Goal: Transaction & Acquisition: Purchase product/service

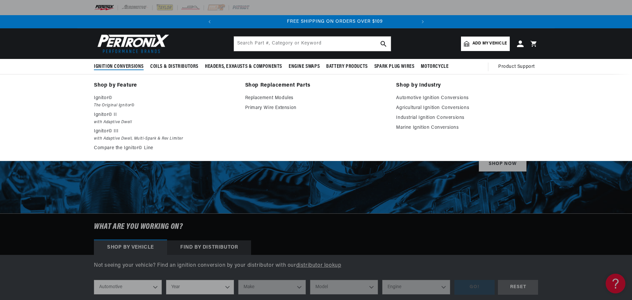
scroll to position [0, 200]
click at [421, 107] on link "Agricultural Ignition Conversions" at bounding box center [467, 108] width 142 height 8
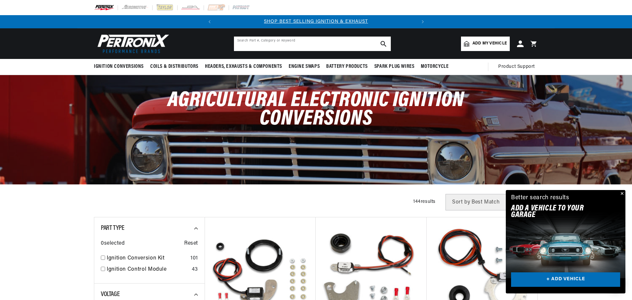
click at [268, 46] on input "text" at bounding box center [312, 44] width 157 height 15
type input "1111558"
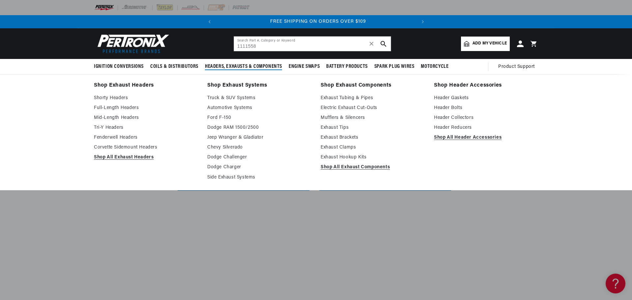
scroll to position [0, 200]
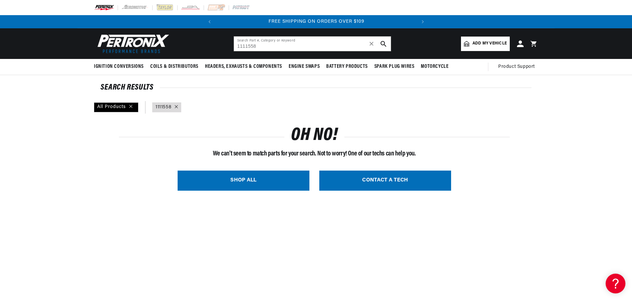
click at [120, 44] on img at bounding box center [132, 43] width 76 height 23
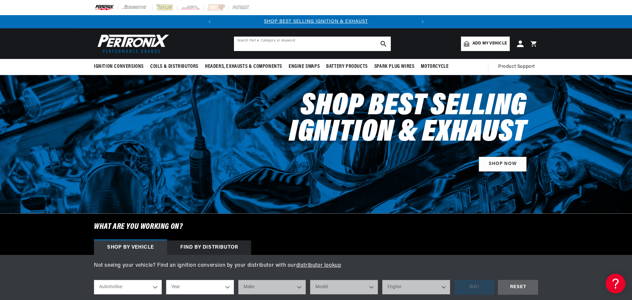
click at [248, 43] on input "text" at bounding box center [312, 44] width 157 height 15
type input "DELCO 1111558"
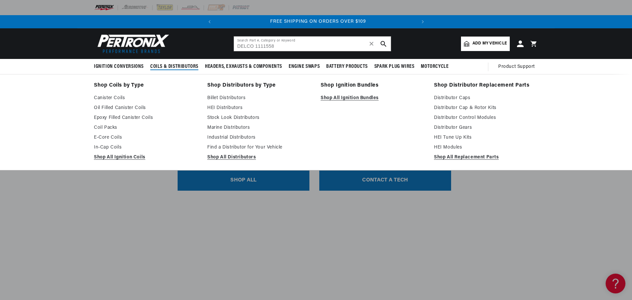
scroll to position [0, 200]
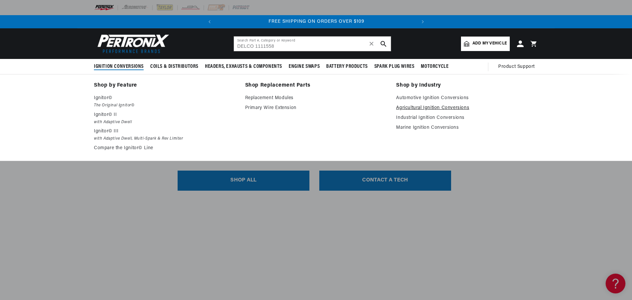
click at [425, 107] on link "Agricultural Ignition Conversions" at bounding box center [467, 108] width 142 height 8
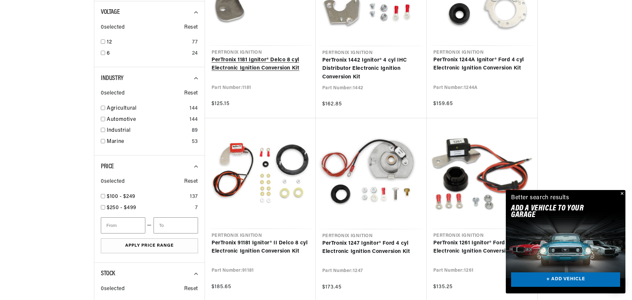
scroll to position [297, 0]
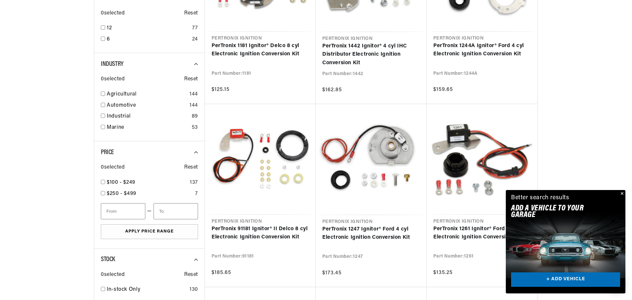
click at [622, 192] on button "Close" at bounding box center [622, 194] width 8 height 8
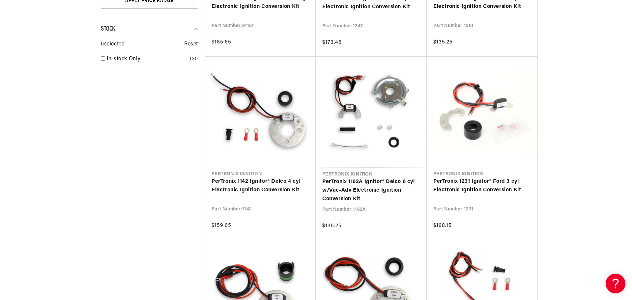
scroll to position [0, 0]
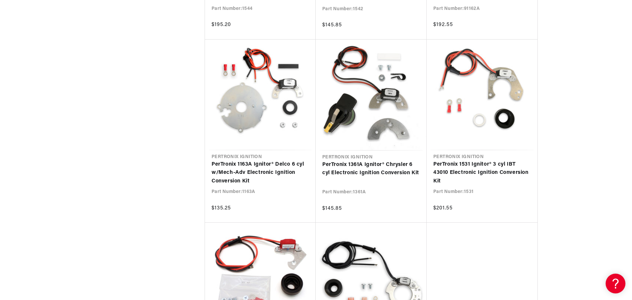
scroll to position [1285, 0]
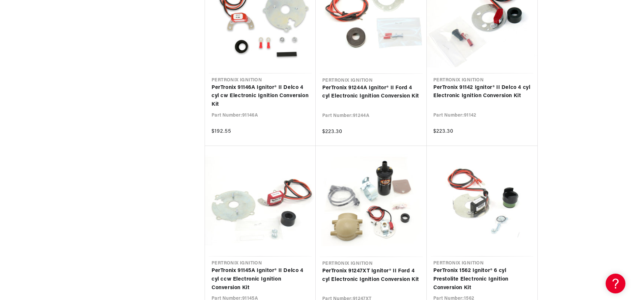
scroll to position [0, 194]
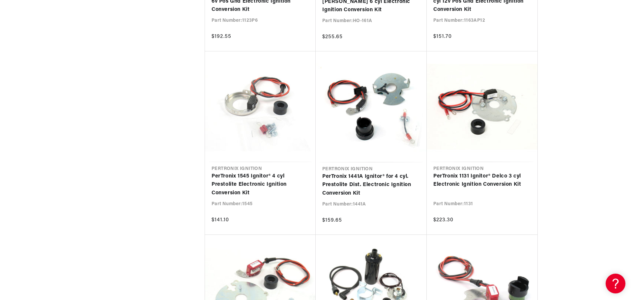
scroll to position [2736, 0]
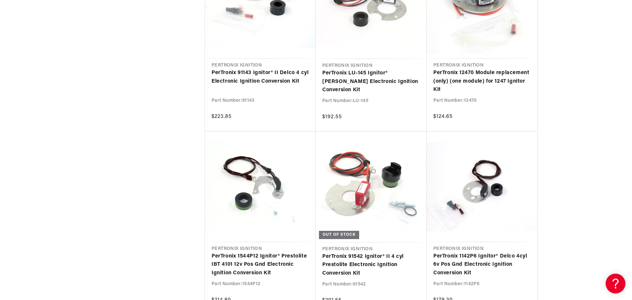
scroll to position [0, 1]
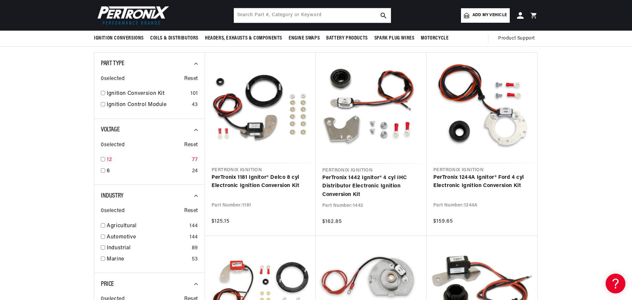
scroll to position [0, 200]
click at [102, 91] on input "checkbox" at bounding box center [103, 93] width 4 height 4
checkbox input "true"
click at [104, 159] on input "checkbox" at bounding box center [103, 159] width 4 height 4
checkbox input "true"
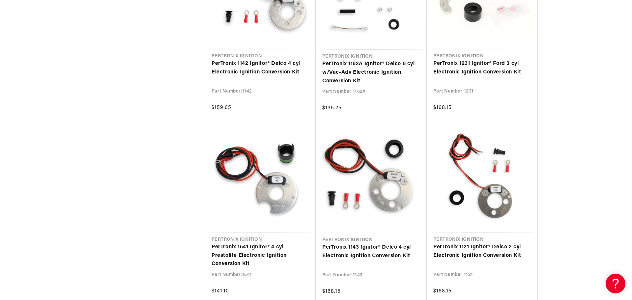
scroll to position [659, 0]
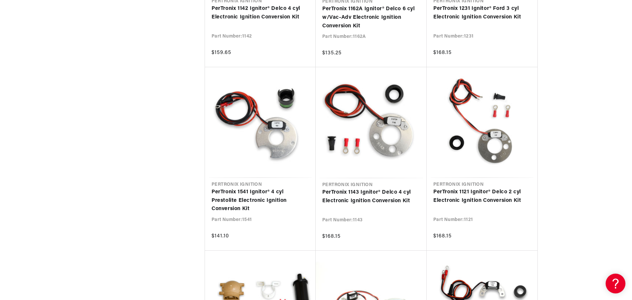
scroll to position [758, 0]
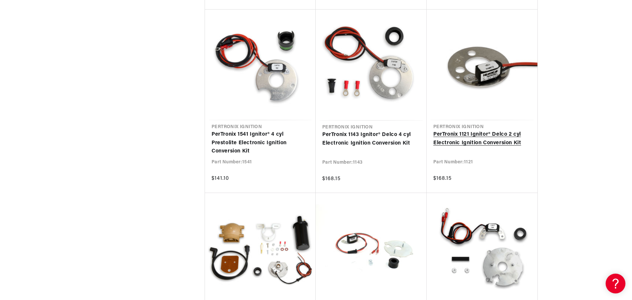
click at [479, 136] on link "PerTronix 1121 Ignitor® Delco 2 cyl Electronic Ignition Conversion Kit" at bounding box center [482, 139] width 98 height 17
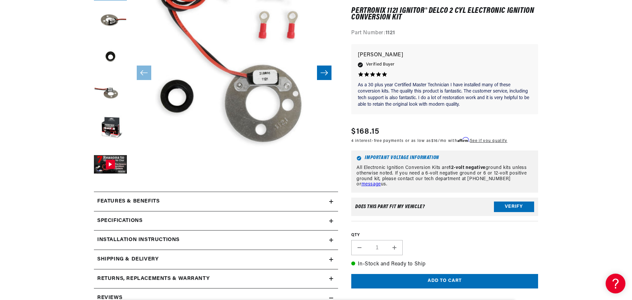
scroll to position [165, 0]
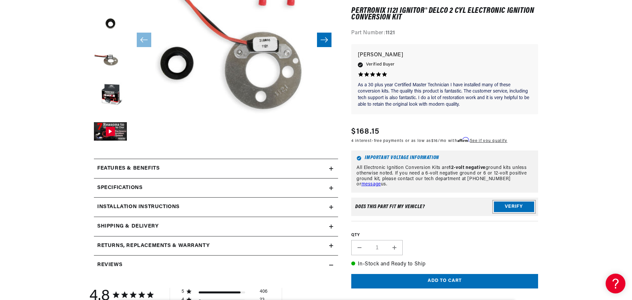
click at [519, 205] on button "Verify" at bounding box center [514, 207] width 40 height 11
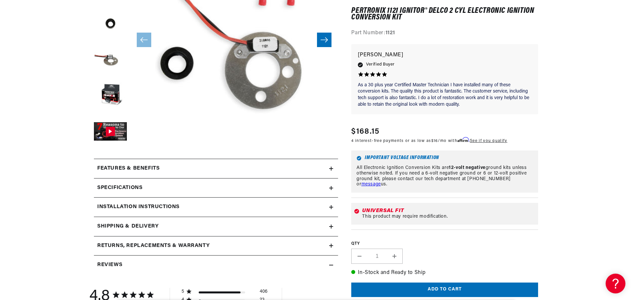
click at [331, 170] on icon at bounding box center [331, 169] width 4 height 4
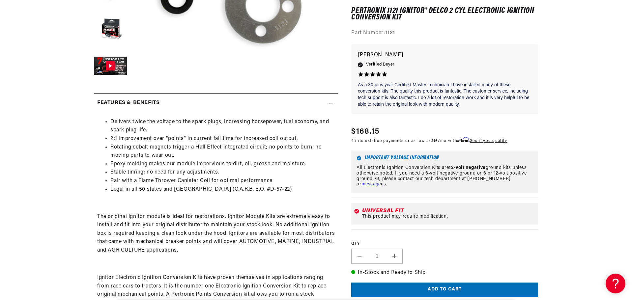
scroll to position [0, 0]
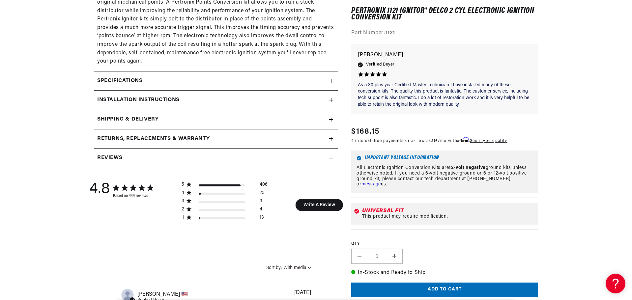
click at [331, 82] on icon at bounding box center [331, 81] width 0 height 4
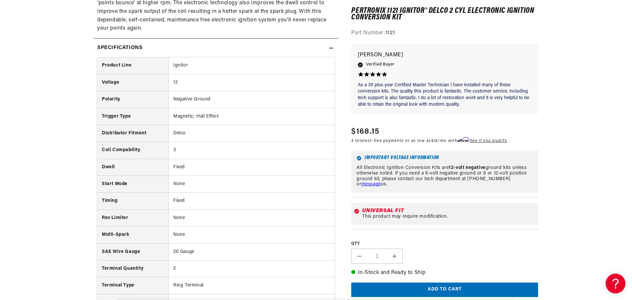
scroll to position [681, 0]
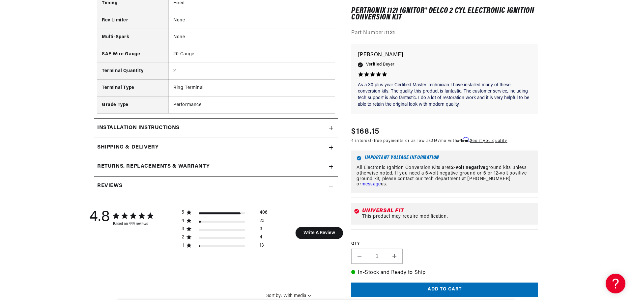
click at [331, 129] on icon at bounding box center [331, 128] width 4 height 4
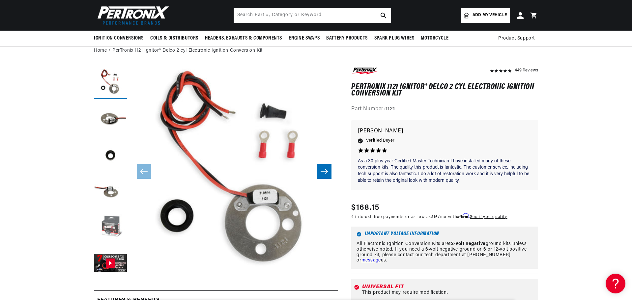
scroll to position [0, 0]
click at [110, 228] on button "Load image 5 in gallery view" at bounding box center [110, 227] width 33 height 33
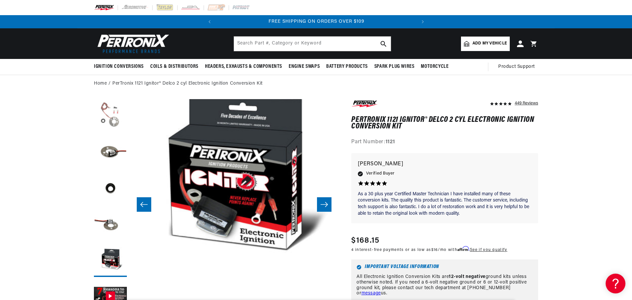
click at [117, 112] on button "Load image 1 in gallery view" at bounding box center [110, 115] width 33 height 33
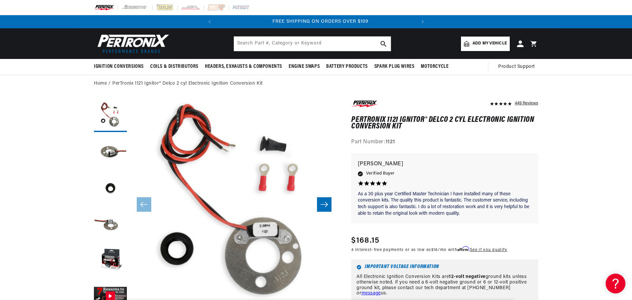
scroll to position [0, 200]
